Goal: Transaction & Acquisition: Subscribe to service/newsletter

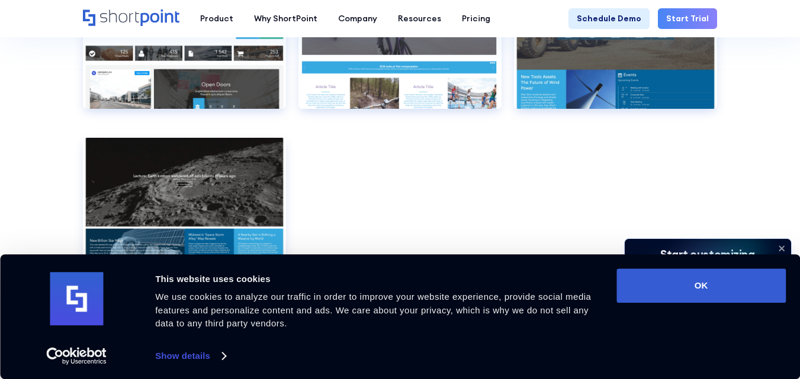
scroll to position [6757, 0]
